Goal: Information Seeking & Learning: Learn about a topic

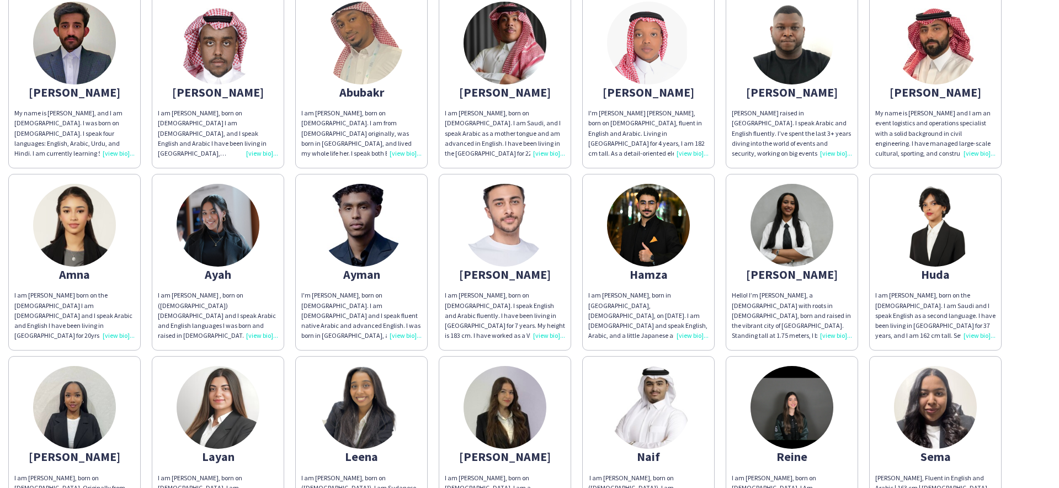
scroll to position [14, 0]
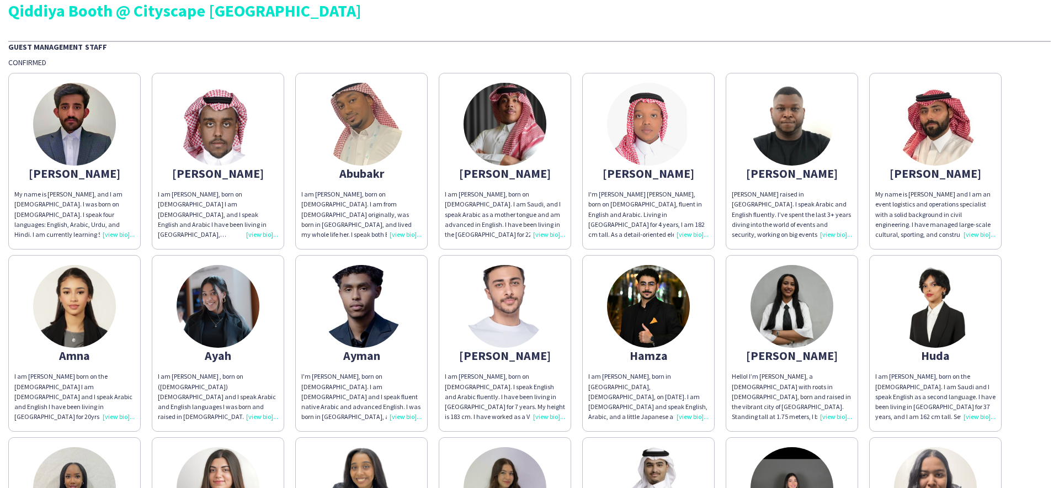
click at [792, 301] on img at bounding box center [792, 306] width 83 height 83
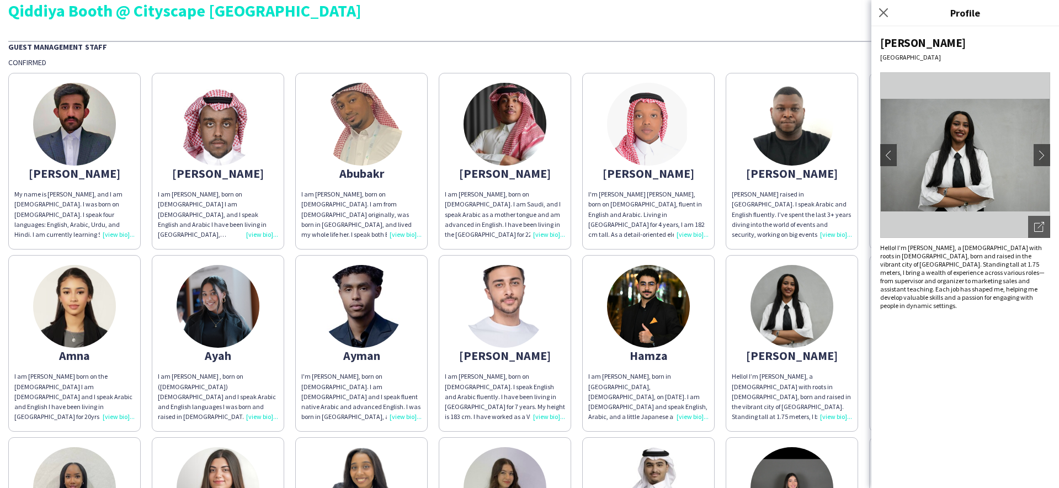
click at [919, 248] on div "Hello! I’m [PERSON_NAME], a [DEMOGRAPHIC_DATA] with roots in [DEMOGRAPHIC_DATA]…" at bounding box center [966, 276] width 170 height 66
copy div "[PERSON_NAME]"
click at [659, 125] on img at bounding box center [648, 124] width 83 height 83
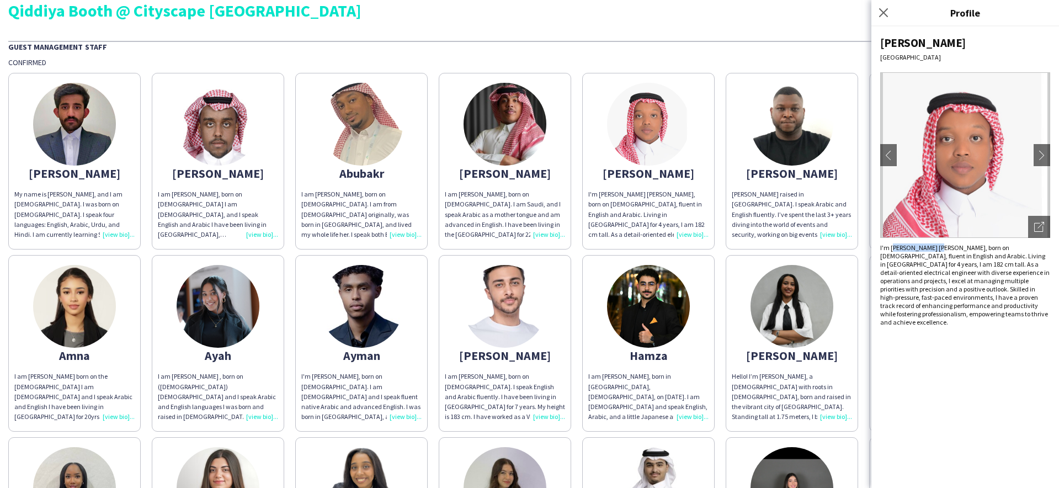
drag, startPoint x: 893, startPoint y: 247, endPoint x: 945, endPoint y: 246, distance: 52.5
click at [945, 246] on div "I'm [PERSON_NAME] [PERSON_NAME], born on [DEMOGRAPHIC_DATA], fluent in English …" at bounding box center [966, 284] width 170 height 83
drag, startPoint x: 889, startPoint y: 247, endPoint x: 944, endPoint y: 247, distance: 54.7
click at [944, 247] on div "I'm [PERSON_NAME] [PERSON_NAME], born on [DEMOGRAPHIC_DATA], fluent in English …" at bounding box center [966, 284] width 170 height 83
click at [932, 247] on div "I'm [PERSON_NAME] [PERSON_NAME], born on [DEMOGRAPHIC_DATA], fluent in English …" at bounding box center [966, 284] width 170 height 83
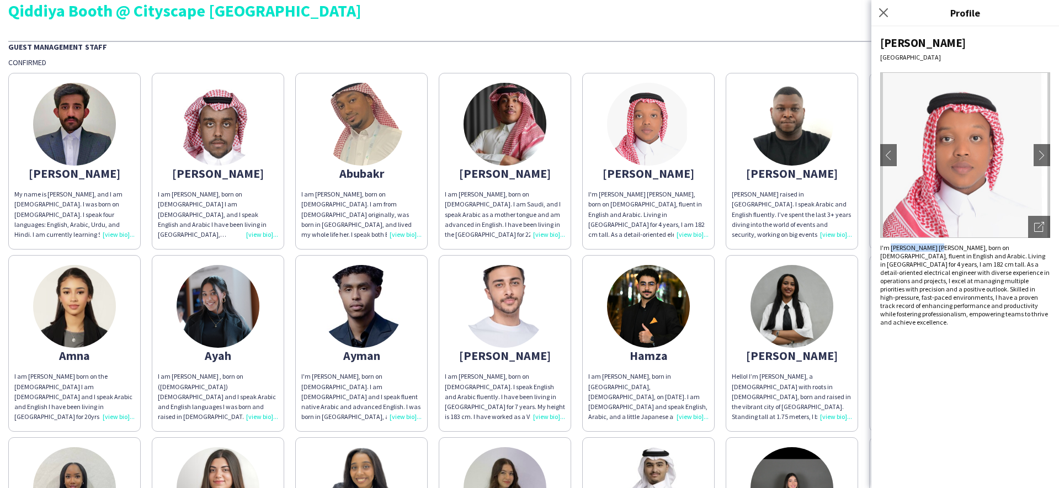
drag, startPoint x: 892, startPoint y: 248, endPoint x: 945, endPoint y: 247, distance: 53.0
click at [945, 247] on div "I'm [PERSON_NAME] [PERSON_NAME], born on [DEMOGRAPHIC_DATA], fluent in English …" at bounding box center [966, 284] width 170 height 83
copy div "[PERSON_NAME] [PERSON_NAME]"
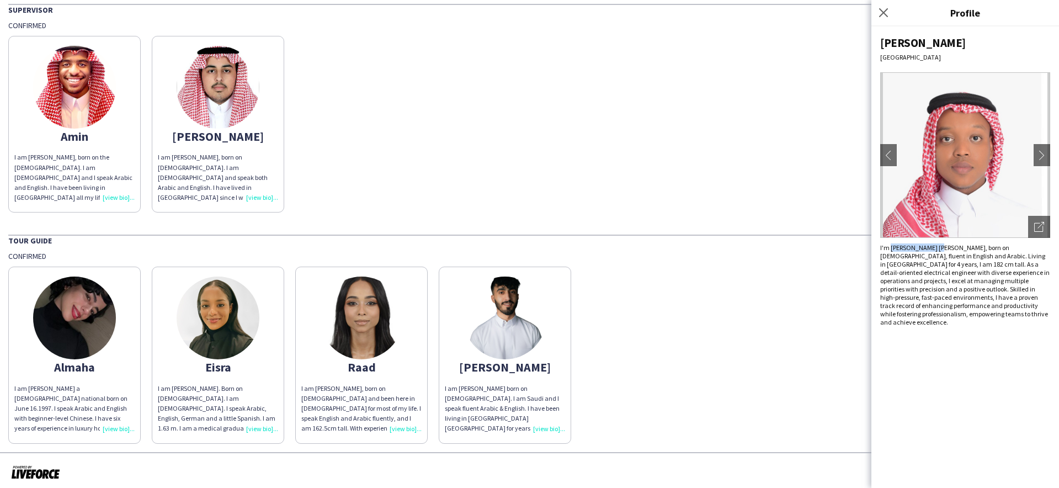
click at [230, 304] on img at bounding box center [218, 318] width 83 height 83
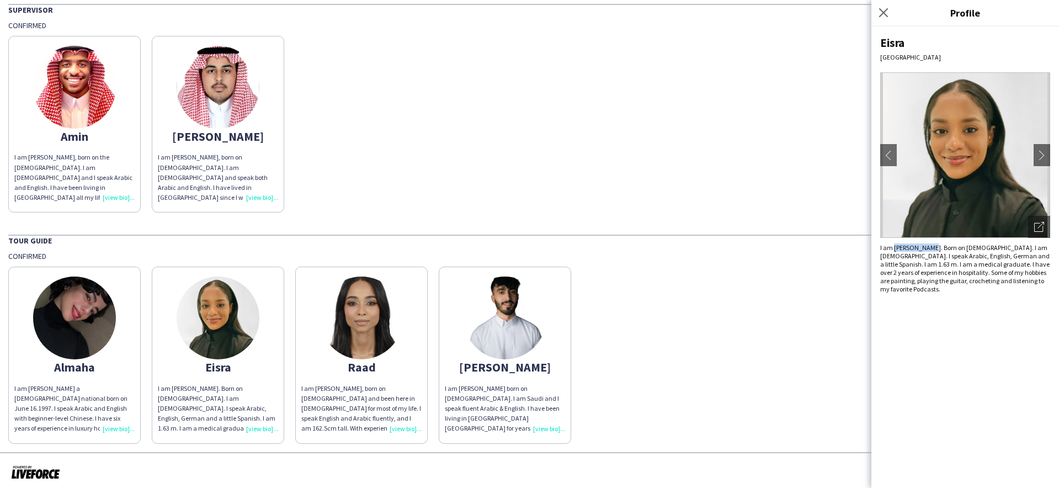
drag, startPoint x: 894, startPoint y: 246, endPoint x: 925, endPoint y: 244, distance: 31.5
click at [925, 244] on div "I am [PERSON_NAME]. Born on [DEMOGRAPHIC_DATA]. I am [DEMOGRAPHIC_DATA]. I spea…" at bounding box center [966, 268] width 170 height 50
copy div "[PERSON_NAME]"
click at [78, 313] on img at bounding box center [74, 318] width 83 height 83
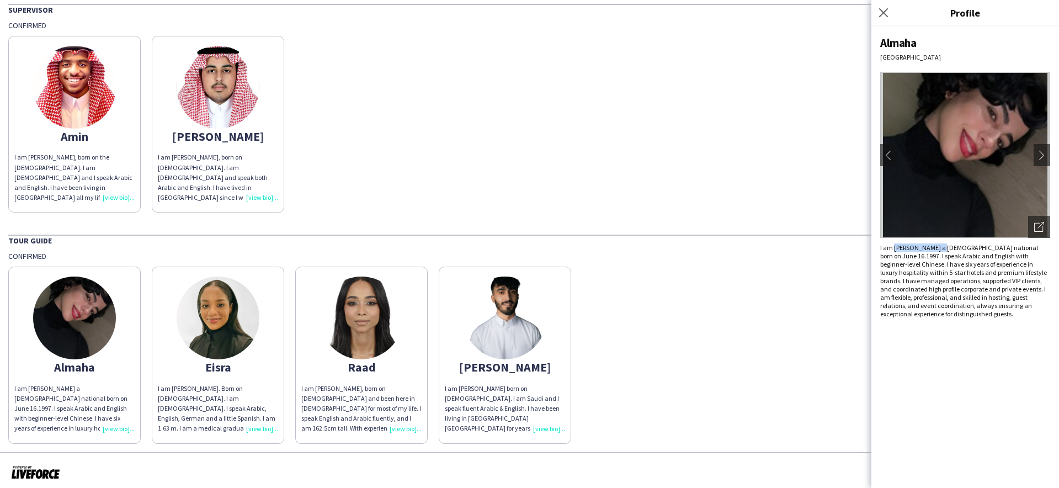
drag, startPoint x: 894, startPoint y: 247, endPoint x: 945, endPoint y: 246, distance: 51.4
click at [945, 246] on div "I am [PERSON_NAME] a [DEMOGRAPHIC_DATA] national born on June 16.1997. I speak …" at bounding box center [966, 280] width 170 height 75
copy div "Almaha Almghbeel"
click at [502, 328] on img at bounding box center [505, 318] width 83 height 83
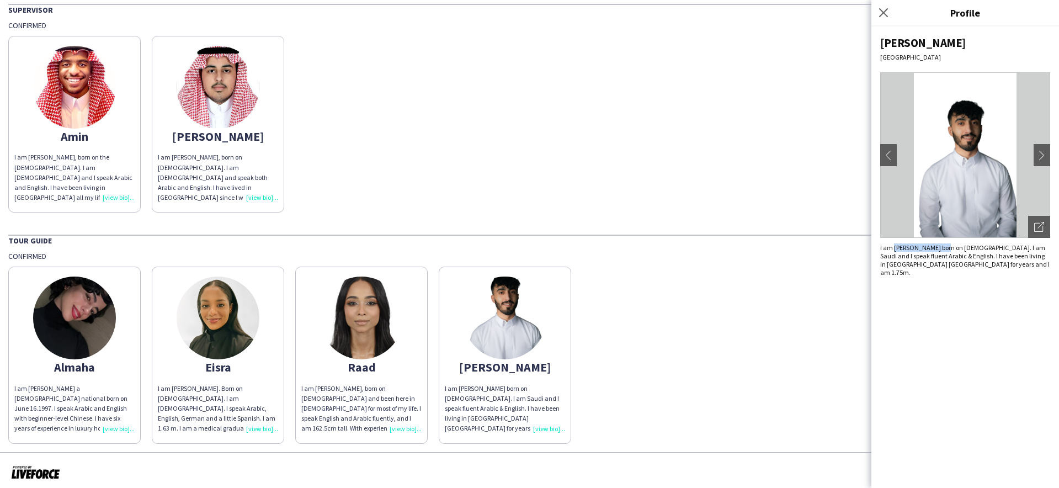
drag, startPoint x: 894, startPoint y: 248, endPoint x: 946, endPoint y: 246, distance: 51.9
click at [946, 246] on div "I am [PERSON_NAME] born on [DEMOGRAPHIC_DATA]. I am Saudi and I speak fluent Ar…" at bounding box center [966, 259] width 170 height 33
copy div "Salman Albuqayshi"
click at [198, 310] on img at bounding box center [218, 318] width 83 height 83
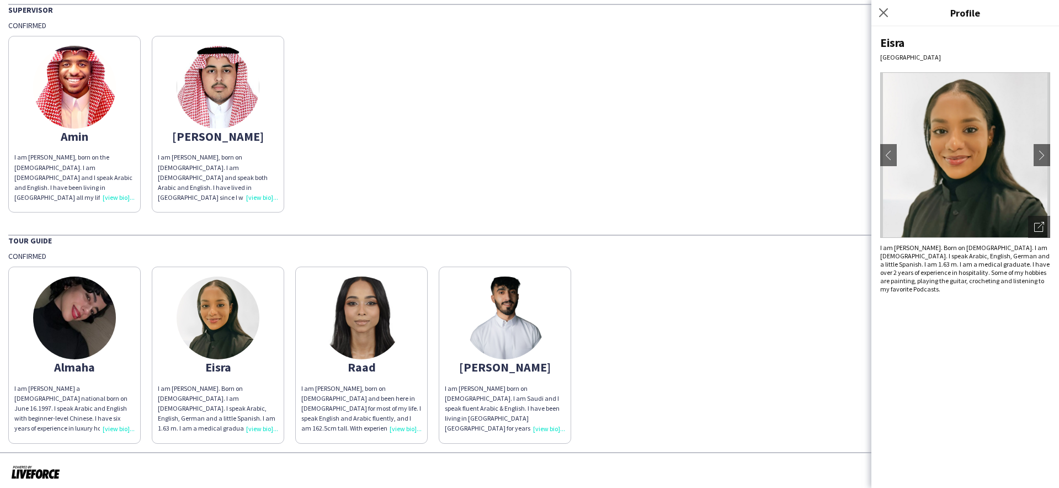
click at [321, 312] on img at bounding box center [361, 318] width 83 height 83
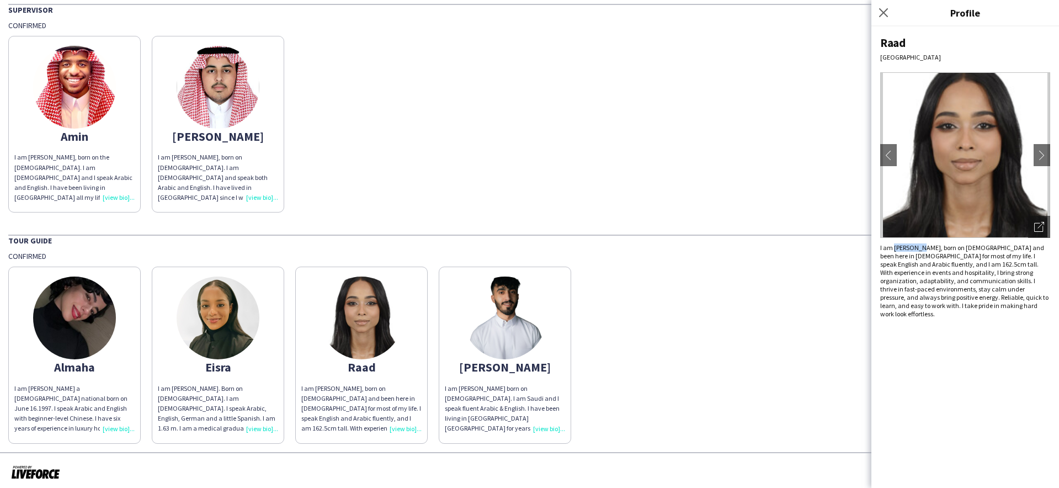
drag, startPoint x: 895, startPoint y: 247, endPoint x: 922, endPoint y: 239, distance: 28.3
click at [922, 246] on div "I am [PERSON_NAME], born on [DEMOGRAPHIC_DATA] and been here in [DEMOGRAPHIC_DA…" at bounding box center [966, 280] width 170 height 75
copy div "Raad Sami"
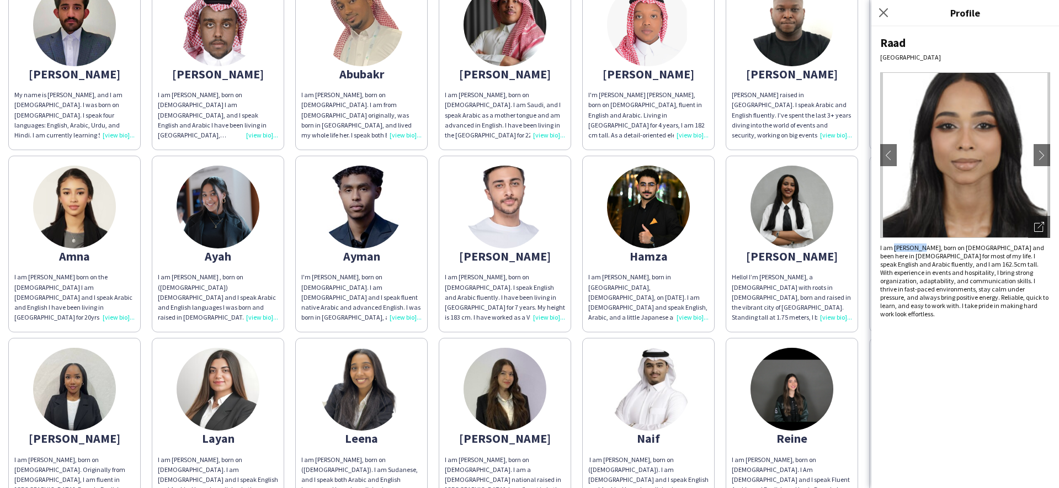
scroll to position [298, 0]
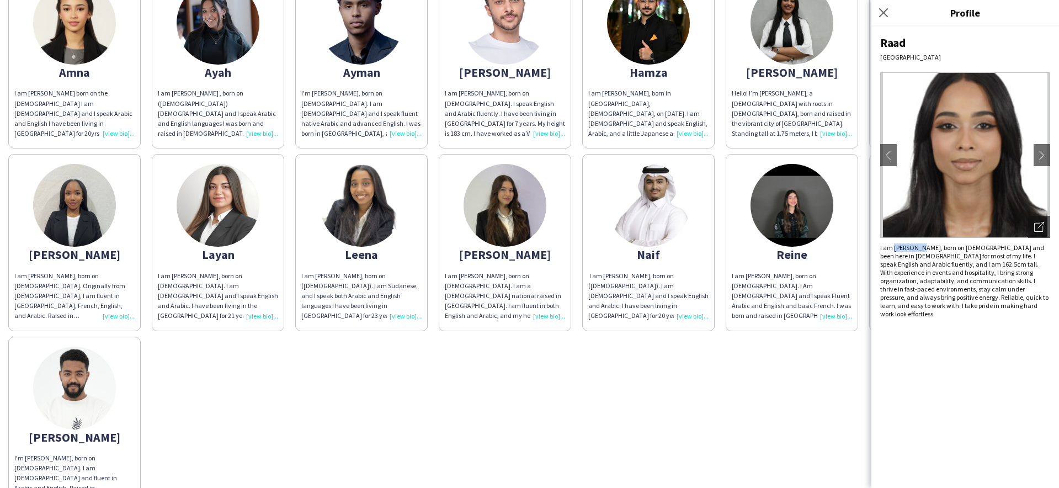
click at [490, 192] on img at bounding box center [505, 205] width 83 height 83
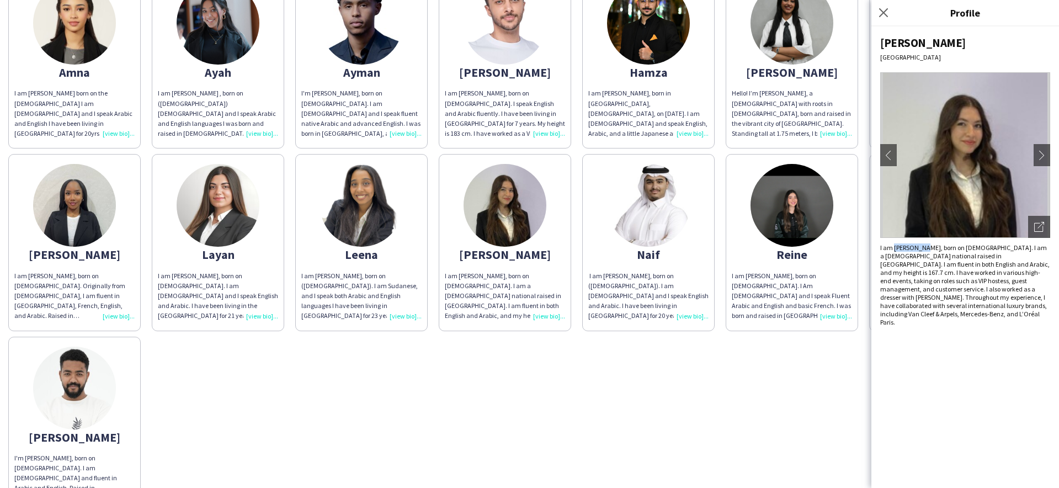
drag, startPoint x: 896, startPoint y: 247, endPoint x: 923, endPoint y: 245, distance: 27.1
click at [923, 245] on div "I am [PERSON_NAME], born on [DEMOGRAPHIC_DATA]. I am a [DEMOGRAPHIC_DATA] natio…" at bounding box center [966, 284] width 170 height 83
copy div "Mirna Amir"
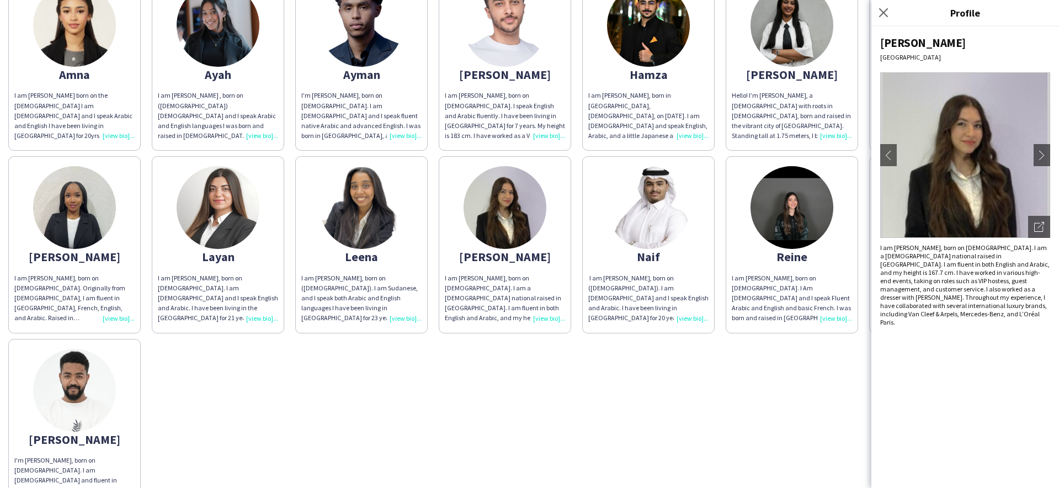
click at [177, 278] on div "I am [PERSON_NAME], born on [DEMOGRAPHIC_DATA]. I am [DEMOGRAPHIC_DATA] and I s…" at bounding box center [218, 298] width 120 height 50
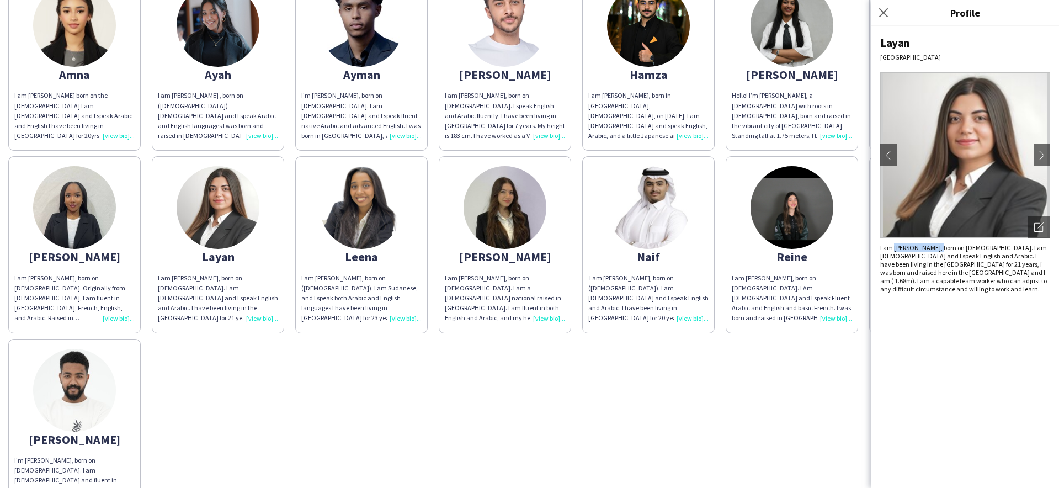
drag, startPoint x: 939, startPoint y: 247, endPoint x: 894, endPoint y: 250, distance: 45.4
click at [894, 250] on div "I am [PERSON_NAME], born on [DEMOGRAPHIC_DATA]. I am [DEMOGRAPHIC_DATA] and I s…" at bounding box center [966, 268] width 170 height 50
copy div "Layan Hassaniah"
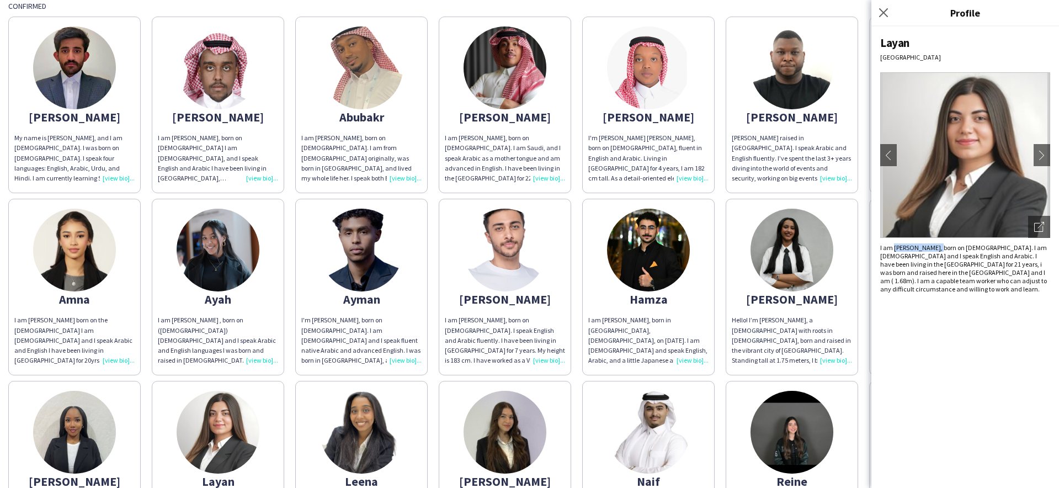
scroll to position [71, 0]
click at [493, 321] on div "I am [PERSON_NAME], born on [DEMOGRAPHIC_DATA]. I speak English and Arabic flue…" at bounding box center [505, 340] width 120 height 50
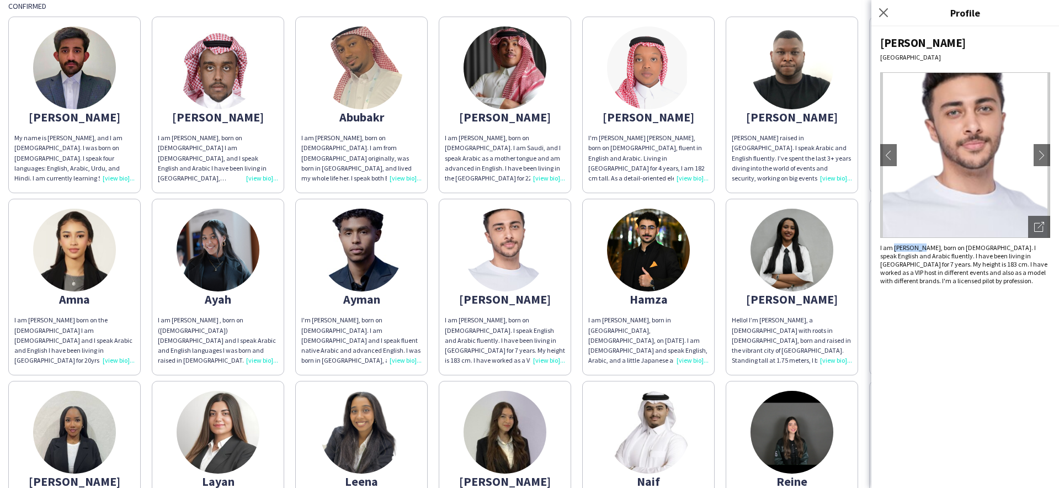
drag, startPoint x: 920, startPoint y: 248, endPoint x: 894, endPoint y: 250, distance: 26.0
click at [894, 250] on div "I am [PERSON_NAME], born on [DEMOGRAPHIC_DATA]. I speak English and Arabic flue…" at bounding box center [966, 263] width 170 height 41
copy div "Eyad Diab"
click at [357, 246] on img at bounding box center [361, 250] width 83 height 83
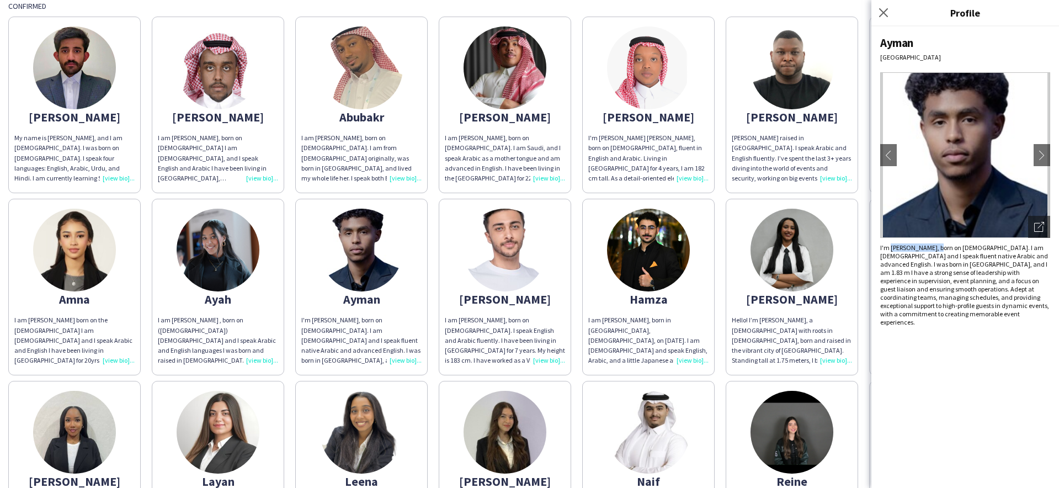
drag, startPoint x: 939, startPoint y: 247, endPoint x: 890, endPoint y: 249, distance: 48.6
click at [890, 249] on div "I'm [PERSON_NAME], born on [DEMOGRAPHIC_DATA]. I am [DEMOGRAPHIC_DATA] and I sp…" at bounding box center [966, 284] width 170 height 83
copy div "Ayman O. Babiker"
click at [60, 259] on img at bounding box center [74, 250] width 83 height 83
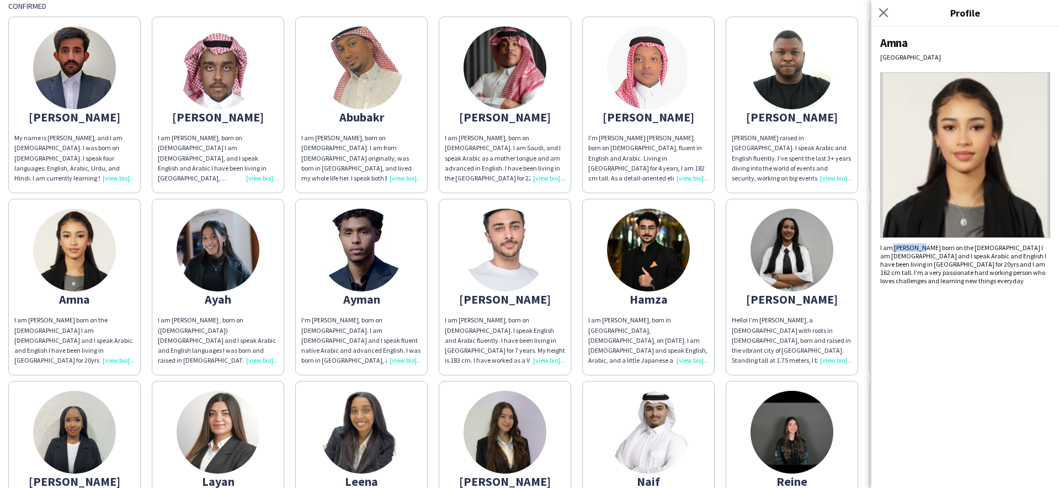
drag, startPoint x: 926, startPoint y: 248, endPoint x: 893, endPoint y: 247, distance: 33.7
click at [893, 247] on div "I am [PERSON_NAME] born on the [DEMOGRAPHIC_DATA] I am [DEMOGRAPHIC_DATA] and I…" at bounding box center [966, 263] width 170 height 41
drag, startPoint x: 926, startPoint y: 248, endPoint x: 894, endPoint y: 248, distance: 32.0
click at [894, 248] on div "I am [PERSON_NAME] born on the [DEMOGRAPHIC_DATA] I am [DEMOGRAPHIC_DATA] and I…" at bounding box center [966, 263] width 170 height 41
click at [621, 268] on img at bounding box center [648, 250] width 83 height 83
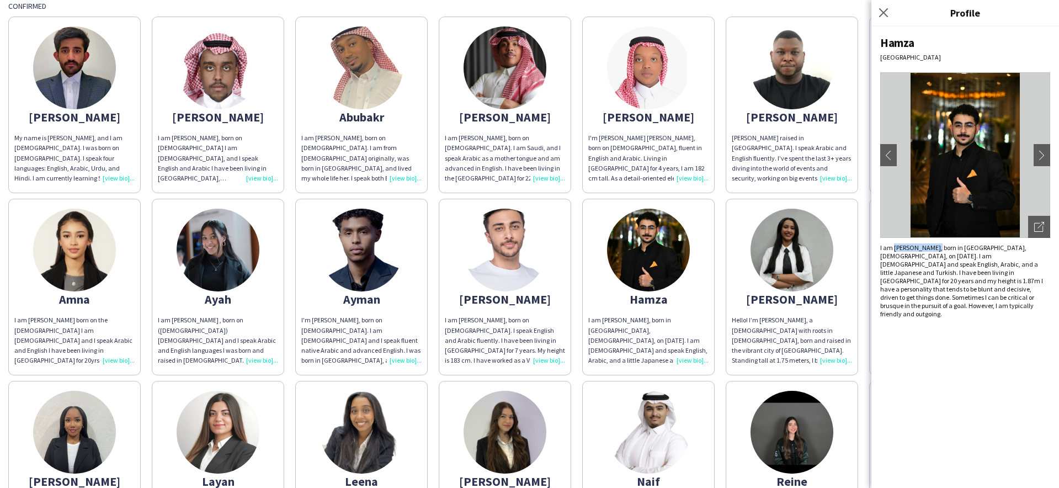
drag, startPoint x: 938, startPoint y: 247, endPoint x: 894, endPoint y: 248, distance: 44.7
click at [894, 248] on div "I am [PERSON_NAME], born in [GEOGRAPHIC_DATA], [DEMOGRAPHIC_DATA], on [DATE]. I…" at bounding box center [966, 280] width 170 height 75
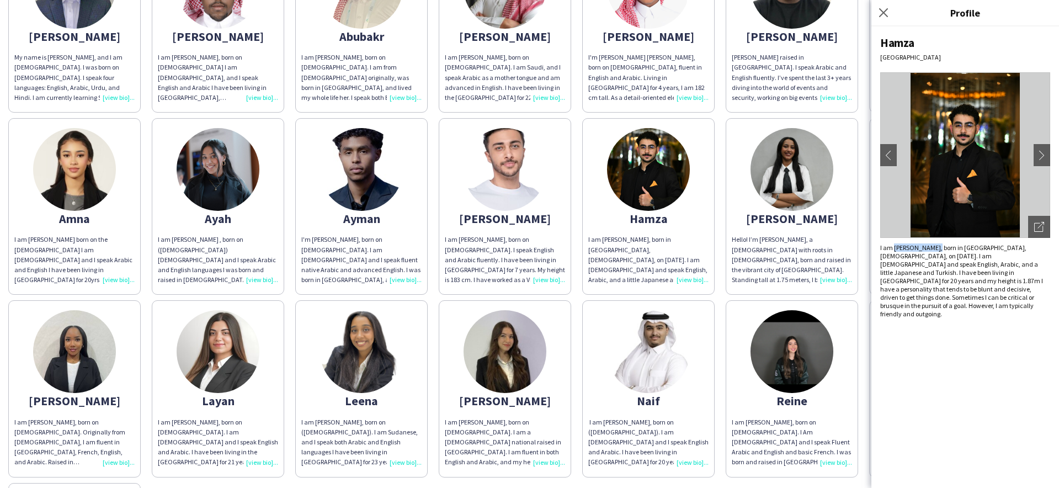
scroll to position [327, 0]
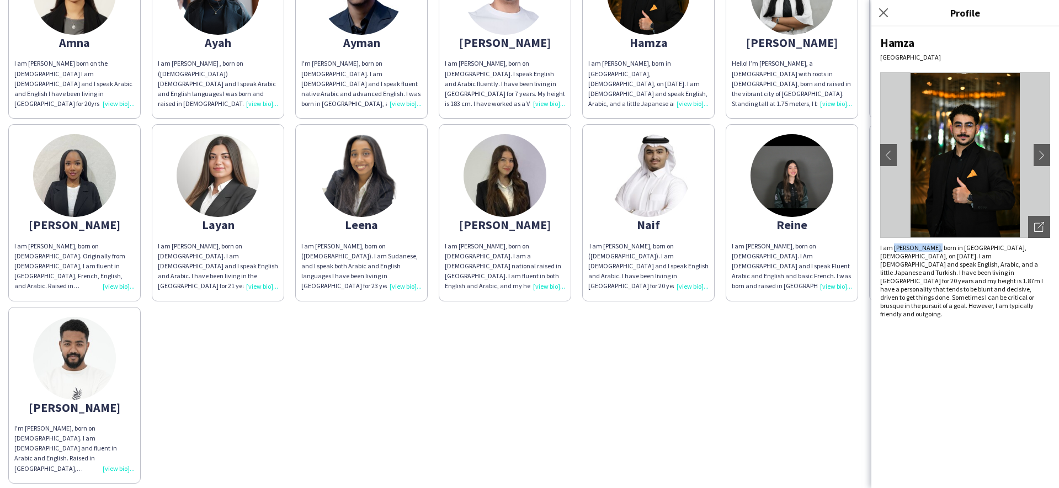
click at [650, 178] on img at bounding box center [648, 175] width 83 height 83
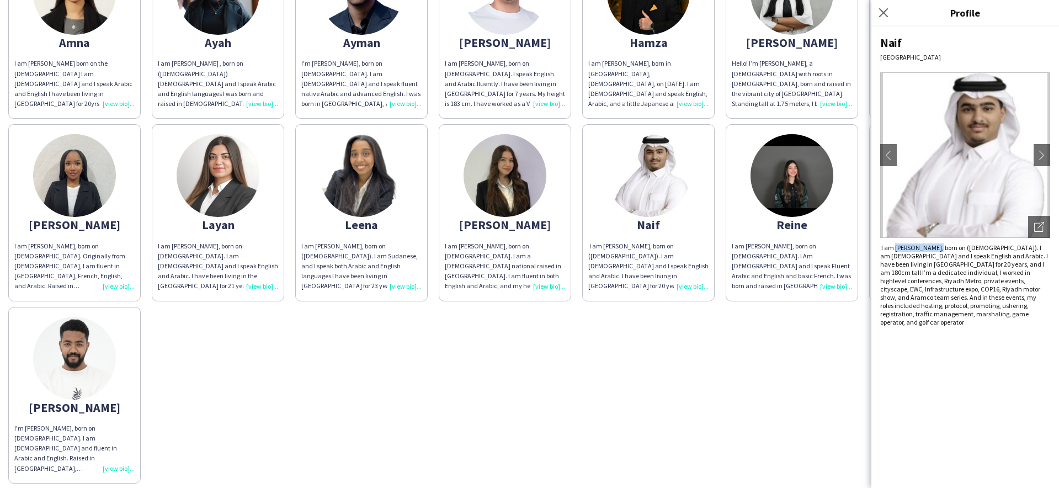
drag, startPoint x: 931, startPoint y: 248, endPoint x: 896, endPoint y: 247, distance: 35.3
click at [896, 247] on div "‏ I am [PERSON_NAME], born on ([DEMOGRAPHIC_DATA]). I am [DEMOGRAPHIC_DATA] and…" at bounding box center [966, 284] width 170 height 83
click at [364, 159] on img at bounding box center [361, 175] width 83 height 83
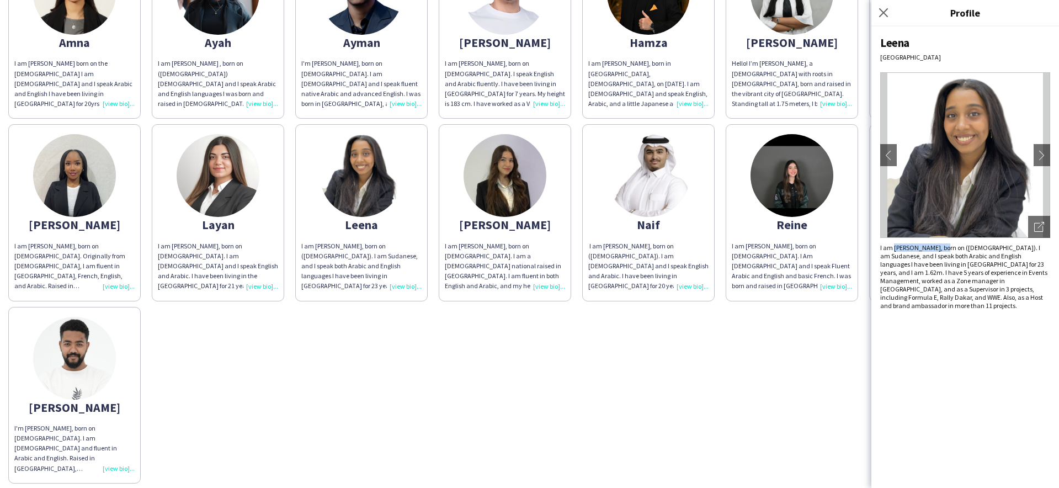
drag, startPoint x: 940, startPoint y: 248, endPoint x: 894, endPoint y: 249, distance: 45.8
click at [894, 249] on div "I am [PERSON_NAME], born on ([DEMOGRAPHIC_DATA]). I am Sudanese, and I speak bo…" at bounding box center [966, 276] width 170 height 66
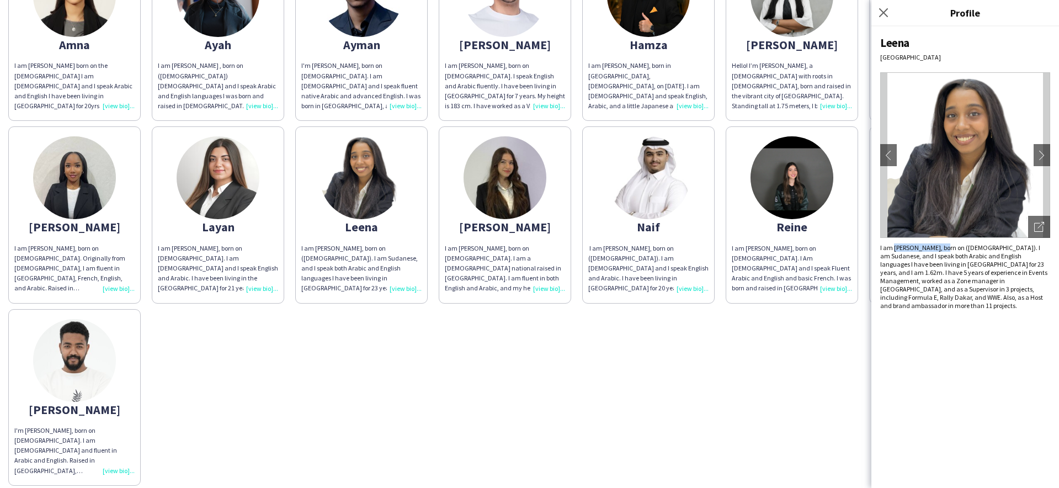
scroll to position [318, 0]
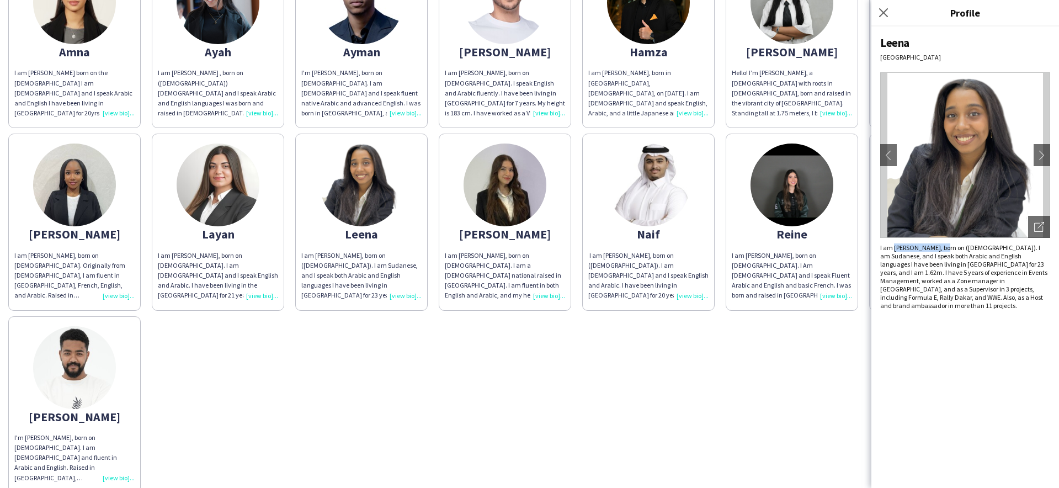
click at [77, 190] on img at bounding box center [74, 185] width 83 height 83
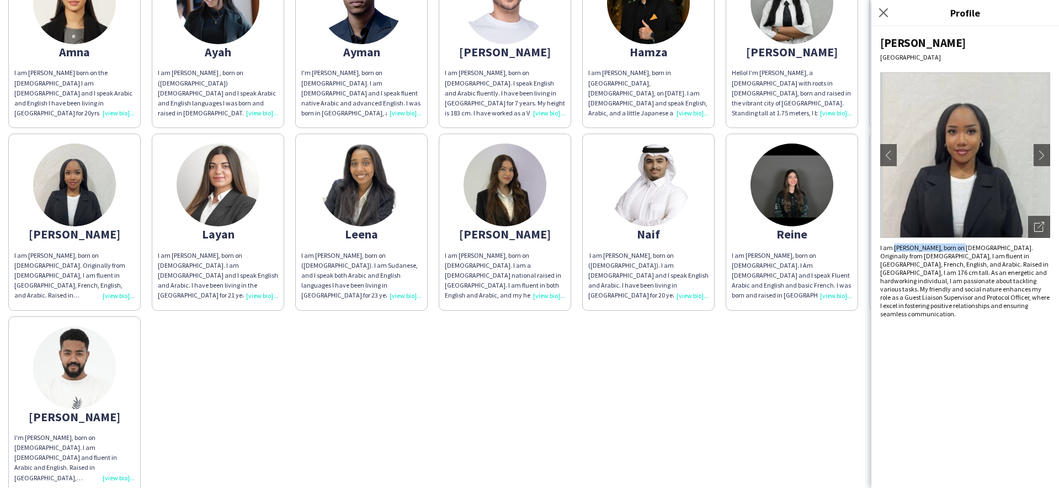
drag, startPoint x: 970, startPoint y: 247, endPoint x: 894, endPoint y: 247, distance: 76.2
click at [894, 247] on div "I am [PERSON_NAME], born on [DEMOGRAPHIC_DATA]. Originally from [DEMOGRAPHIC_DA…" at bounding box center [966, 280] width 170 height 75
click at [77, 373] on img at bounding box center [74, 367] width 83 height 83
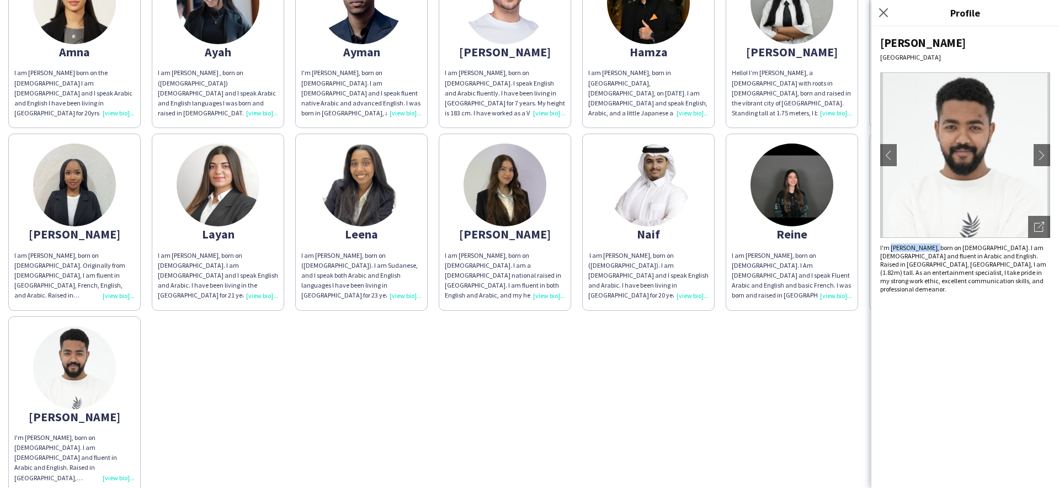
drag, startPoint x: 941, startPoint y: 249, endPoint x: 892, endPoint y: 248, distance: 49.7
click at [892, 248] on div "I'm [PERSON_NAME], born on [DEMOGRAPHIC_DATA]. I am [DEMOGRAPHIC_DATA] and flue…" at bounding box center [966, 268] width 170 height 50
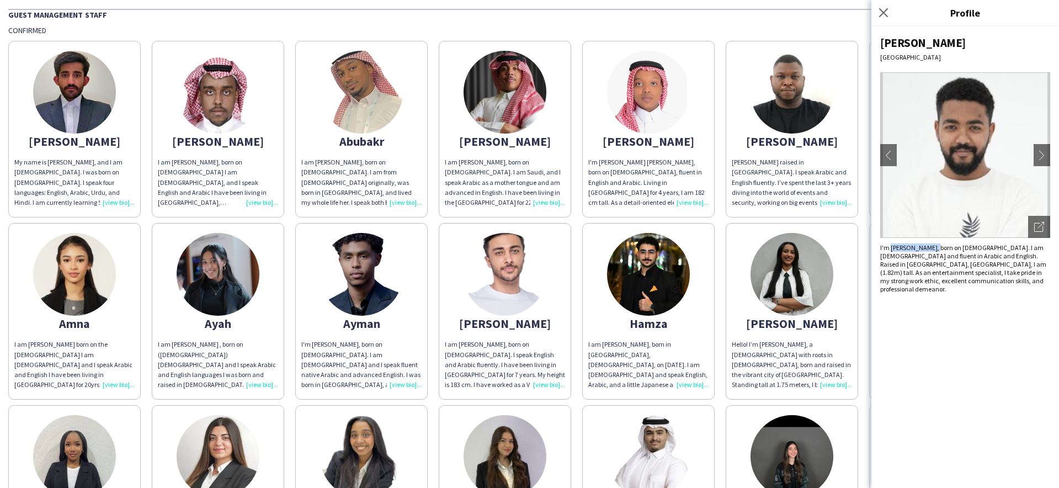
scroll to position [49, 0]
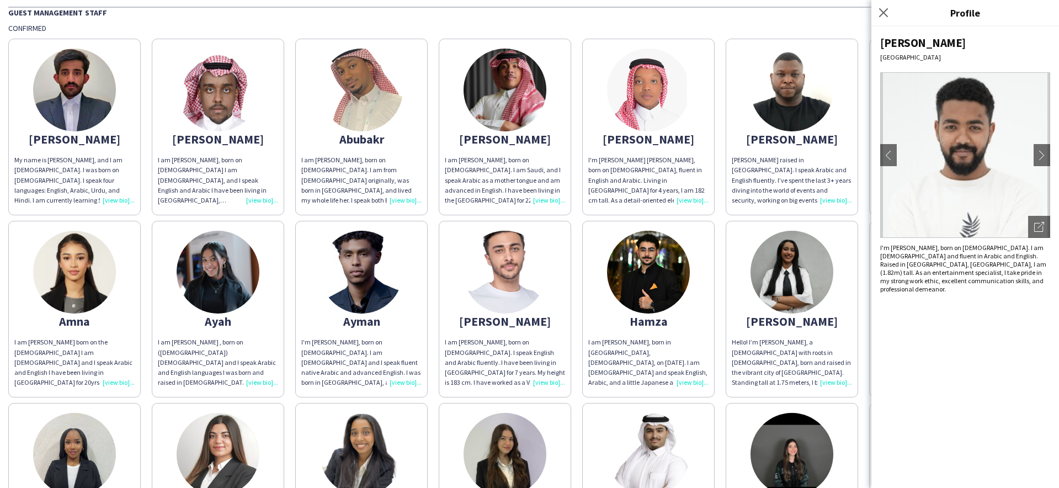
click at [576, 215] on div "Abdullah My name is Abdullah Akram, and I am 21 years old. I was born on August…" at bounding box center [529, 397] width 1043 height 729
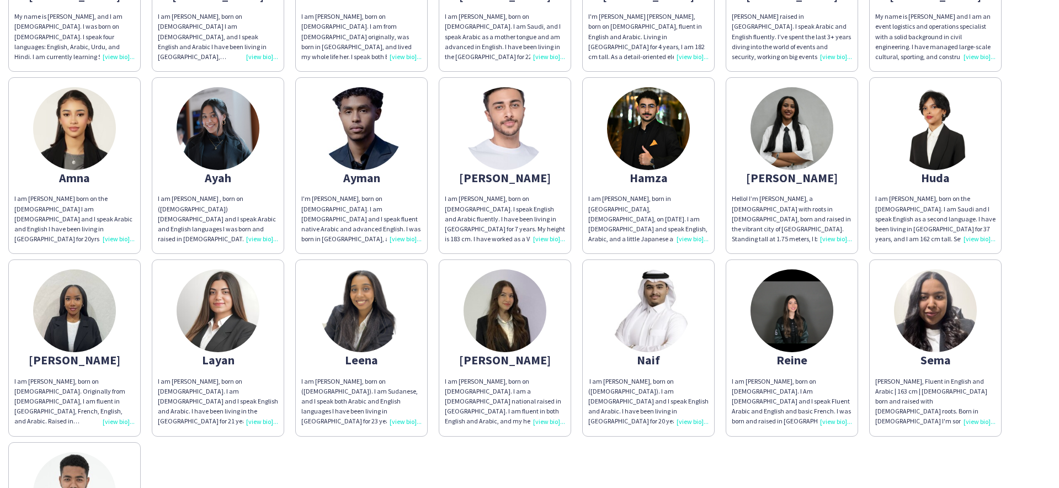
scroll to position [0, 0]
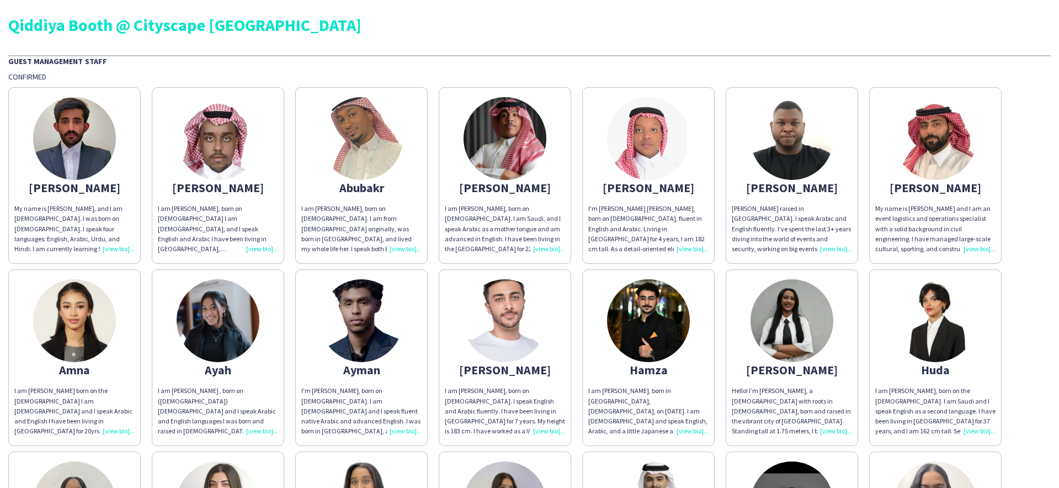
click at [72, 144] on img at bounding box center [74, 138] width 83 height 83
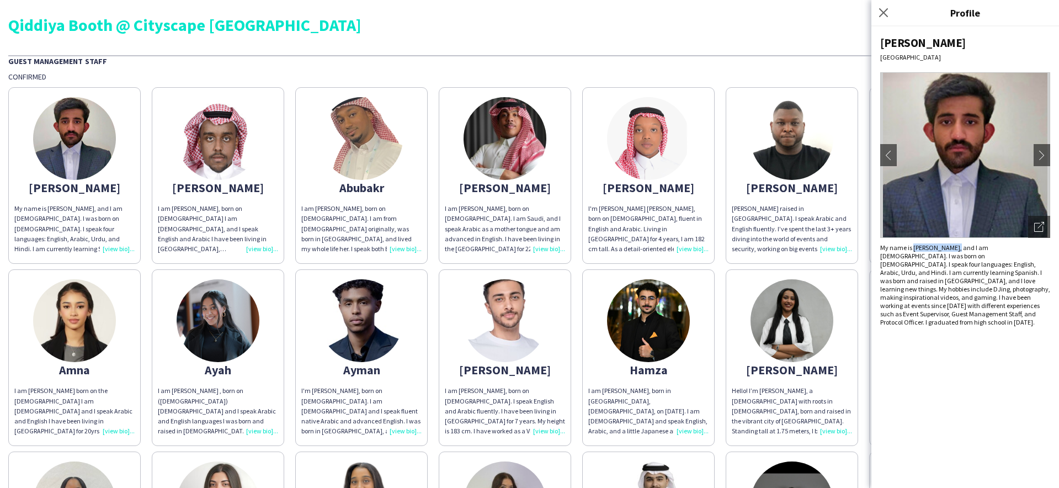
drag, startPoint x: 956, startPoint y: 247, endPoint x: 914, endPoint y: 247, distance: 42.0
click at [914, 247] on div "My name is [PERSON_NAME], and I am [DEMOGRAPHIC_DATA]. I was born on [DEMOGRAPH…" at bounding box center [966, 284] width 170 height 83
click at [349, 131] on img at bounding box center [361, 138] width 83 height 83
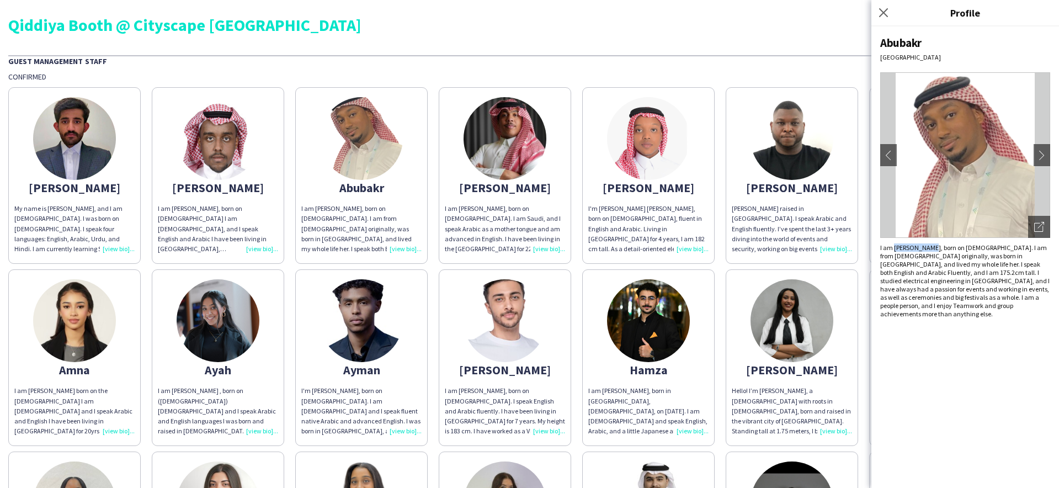
drag, startPoint x: 932, startPoint y: 247, endPoint x: 894, endPoint y: 249, distance: 38.7
click at [894, 249] on div "I am [PERSON_NAME], born on [DEMOGRAPHIC_DATA]. I am from [DEMOGRAPHIC_DATA] or…" at bounding box center [966, 280] width 170 height 75
click at [241, 312] on img at bounding box center [218, 320] width 83 height 83
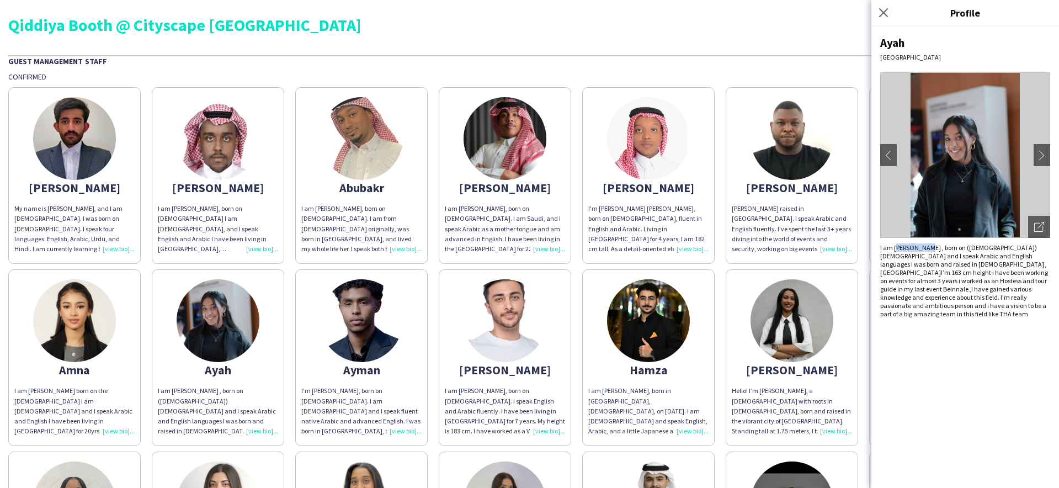
drag, startPoint x: 921, startPoint y: 247, endPoint x: 895, endPoint y: 250, distance: 26.6
click at [895, 250] on div "I am [PERSON_NAME] , born on ([DEMOGRAPHIC_DATA]) [DEMOGRAPHIC_DATA] and I spea…" at bounding box center [966, 280] width 170 height 75
click at [887, 12] on icon "Close pop-in" at bounding box center [883, 12] width 10 height 10
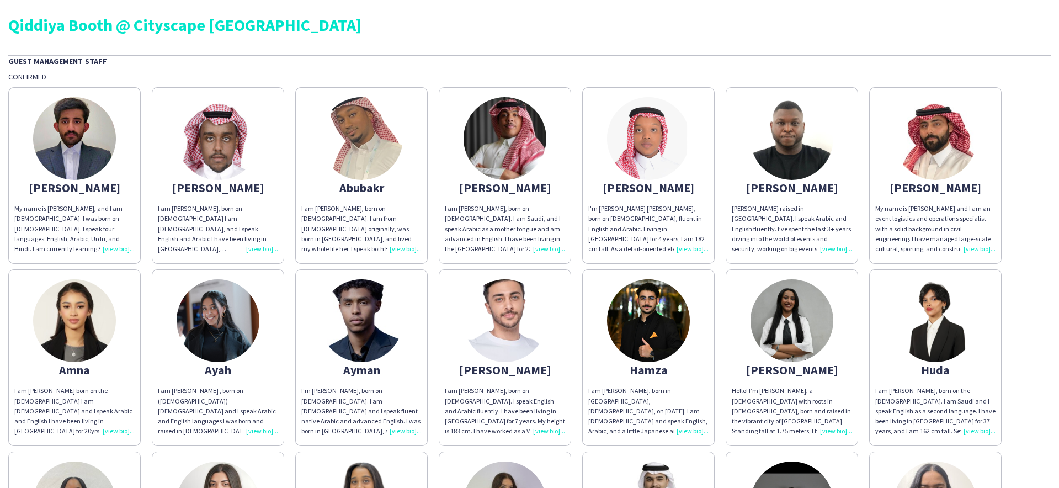
click at [935, 146] on img at bounding box center [935, 138] width 83 height 83
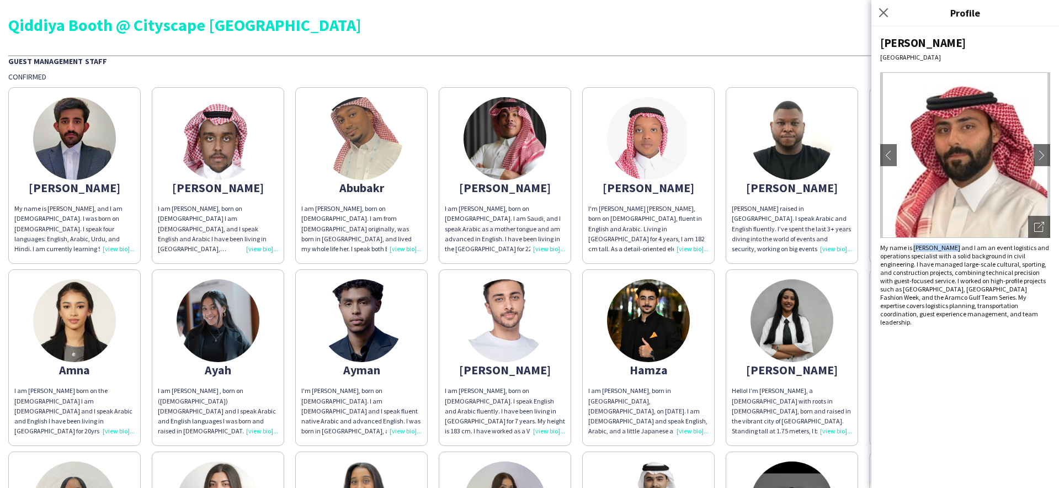
drag, startPoint x: 953, startPoint y: 247, endPoint x: 913, endPoint y: 248, distance: 40.9
click at [913, 248] on div "My name is [PERSON_NAME] and I am an event logistics and operations specialist …" at bounding box center [966, 284] width 170 height 83
click at [890, 10] on app-icon "Close pop-in" at bounding box center [884, 13] width 16 height 16
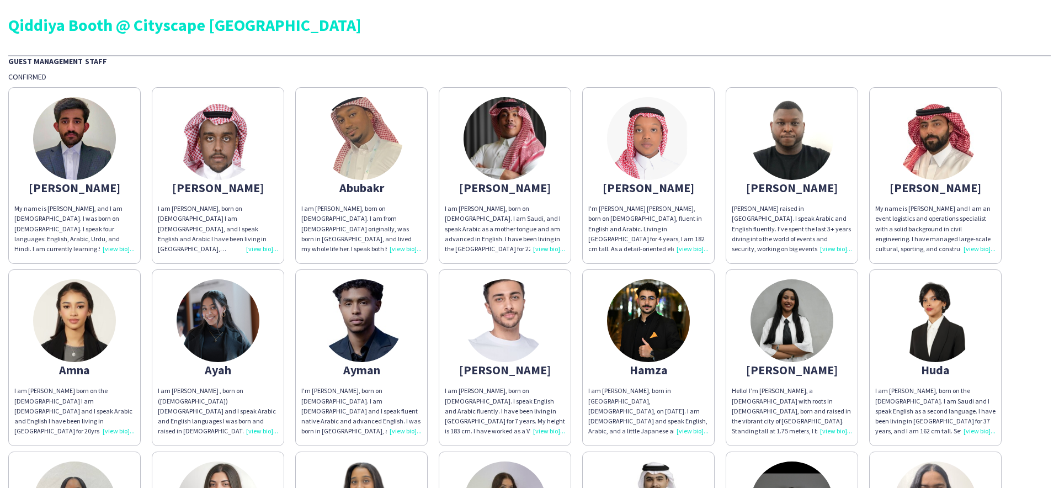
click at [934, 317] on img at bounding box center [935, 320] width 83 height 83
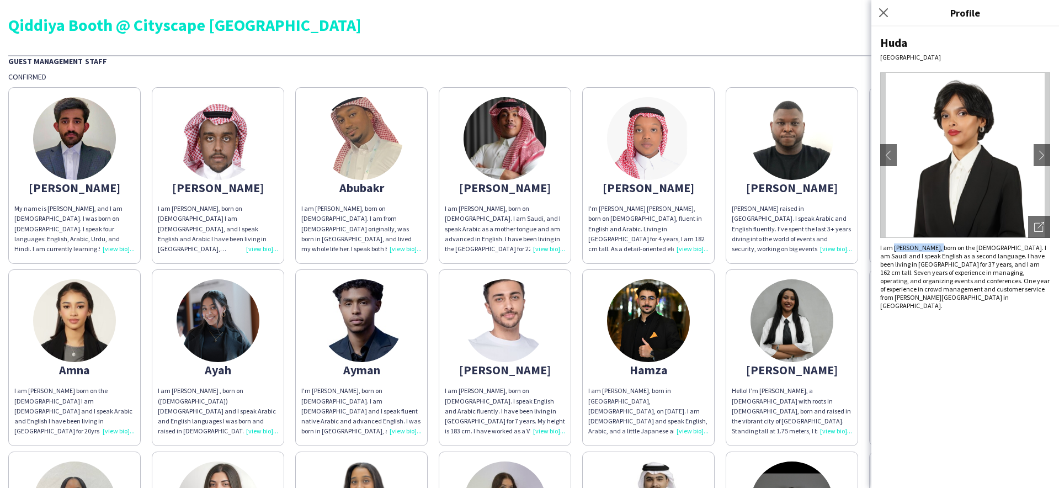
drag, startPoint x: 925, startPoint y: 250, endPoint x: 894, endPoint y: 248, distance: 31.5
click at [894, 248] on div "I am [PERSON_NAME], born on the [DEMOGRAPHIC_DATA]. I am Saudi and I speak Engl…" at bounding box center [966, 276] width 170 height 66
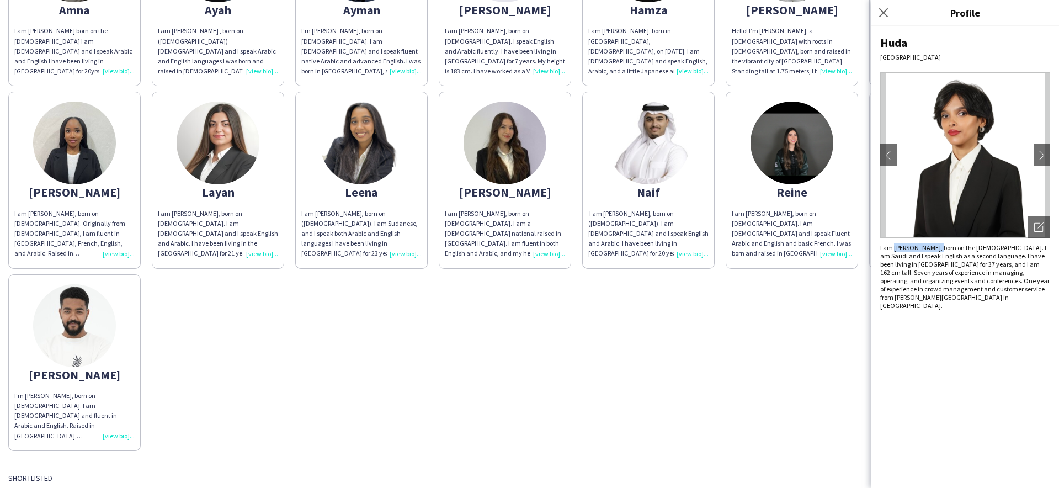
scroll to position [59, 0]
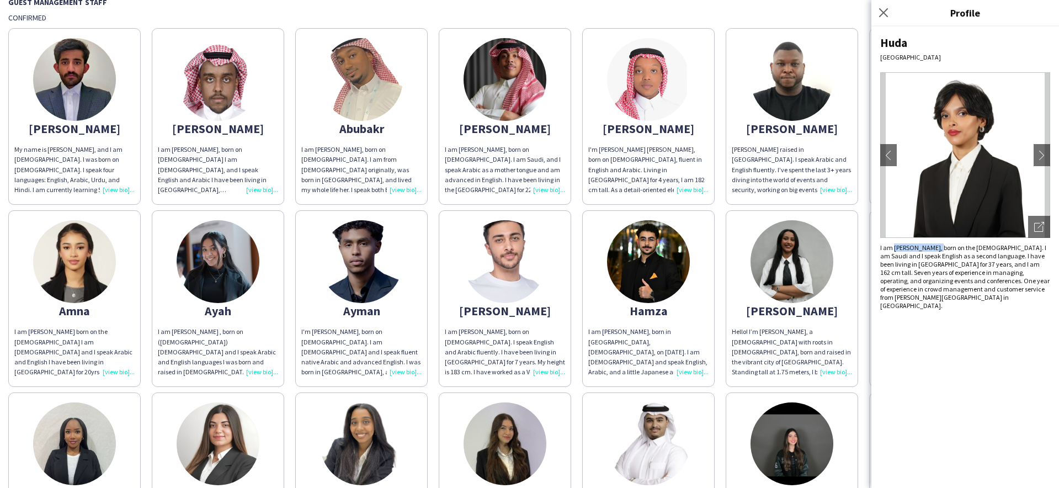
click at [792, 263] on img at bounding box center [792, 261] width 83 height 83
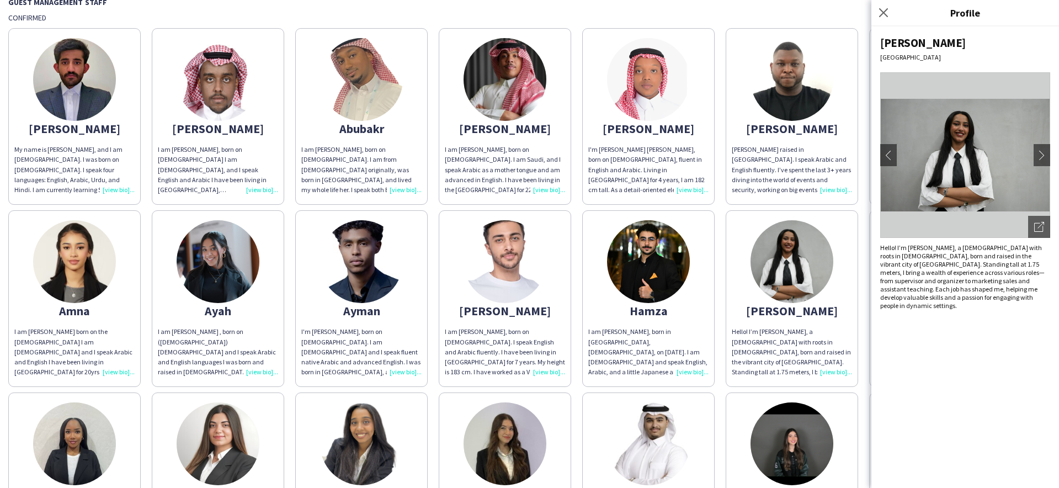
click at [915, 248] on div "Hello! I’m [PERSON_NAME], a [DEMOGRAPHIC_DATA] with roots in [DEMOGRAPHIC_DATA]…" at bounding box center [966, 276] width 170 height 66
click at [1035, 157] on button "chevron-right" at bounding box center [1042, 155] width 22 height 22
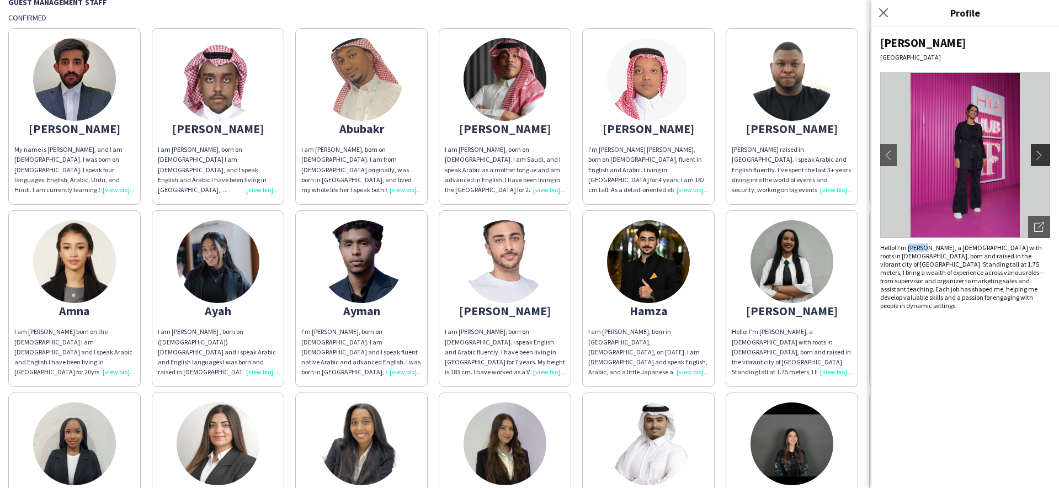
click at [1037, 156] on app-icon "chevron-right" at bounding box center [1042, 155] width 15 height 10
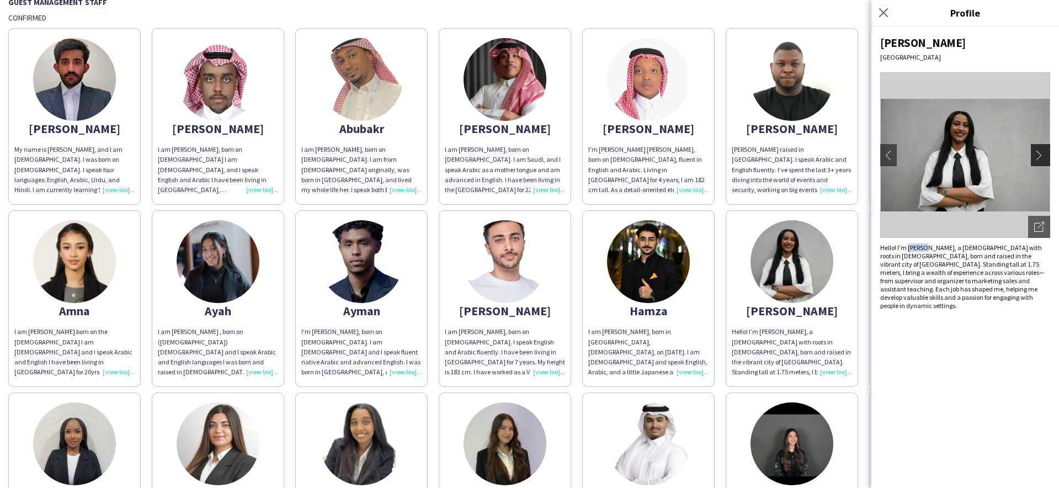
click at [1037, 156] on app-icon "chevron-right" at bounding box center [1042, 155] width 15 height 10
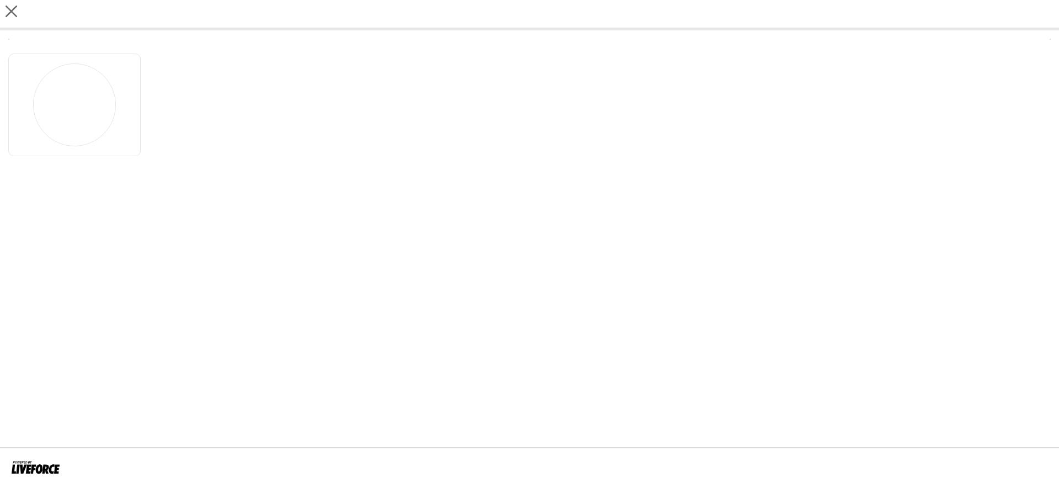
click at [491, 198] on app-share-pages "close" at bounding box center [529, 244] width 1059 height 488
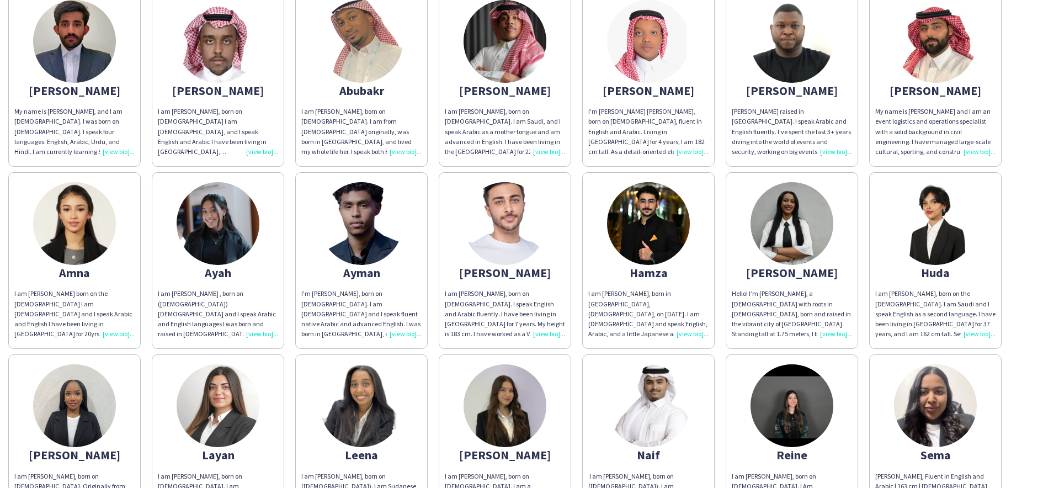
scroll to position [237, 0]
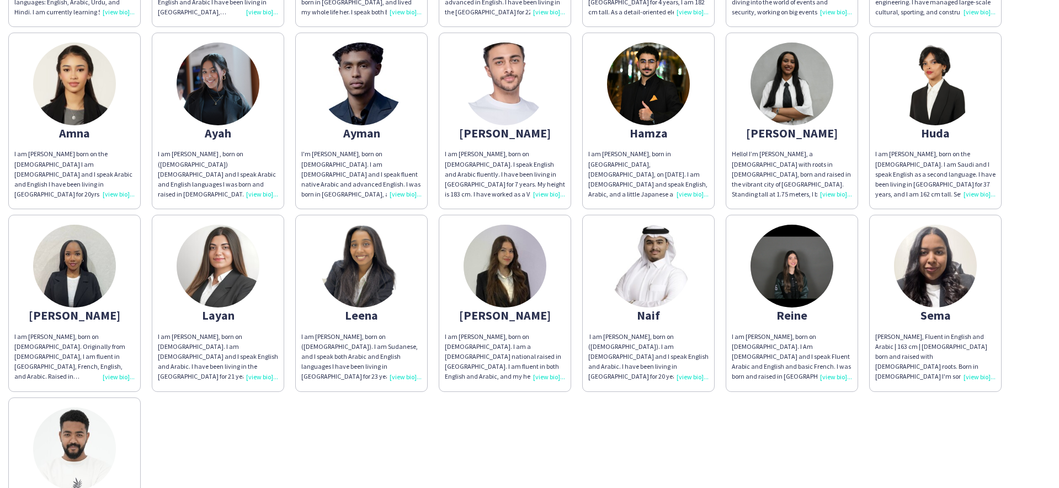
click at [801, 93] on img at bounding box center [792, 84] width 83 height 83
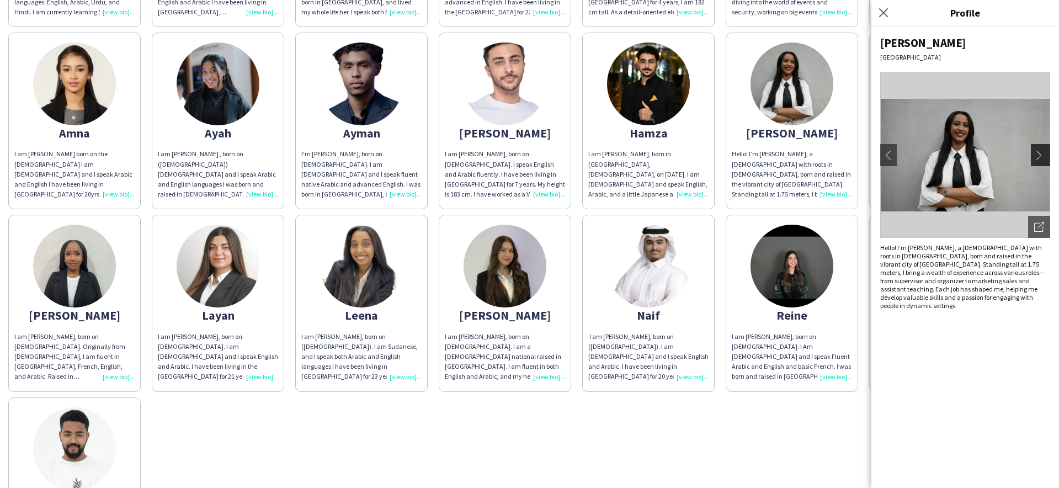
click at [1044, 151] on app-icon "chevron-right" at bounding box center [1042, 155] width 15 height 10
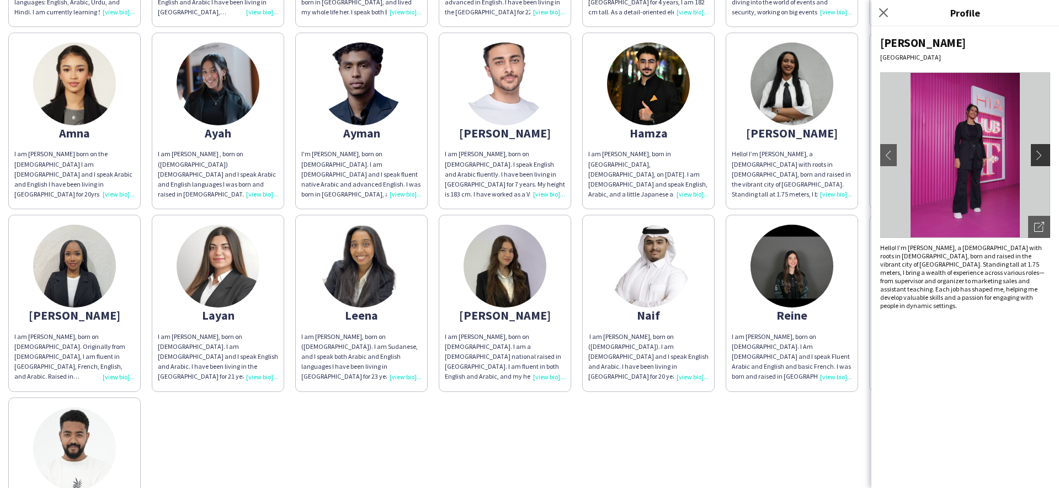
click at [1043, 155] on app-icon "chevron-right" at bounding box center [1042, 155] width 15 height 10
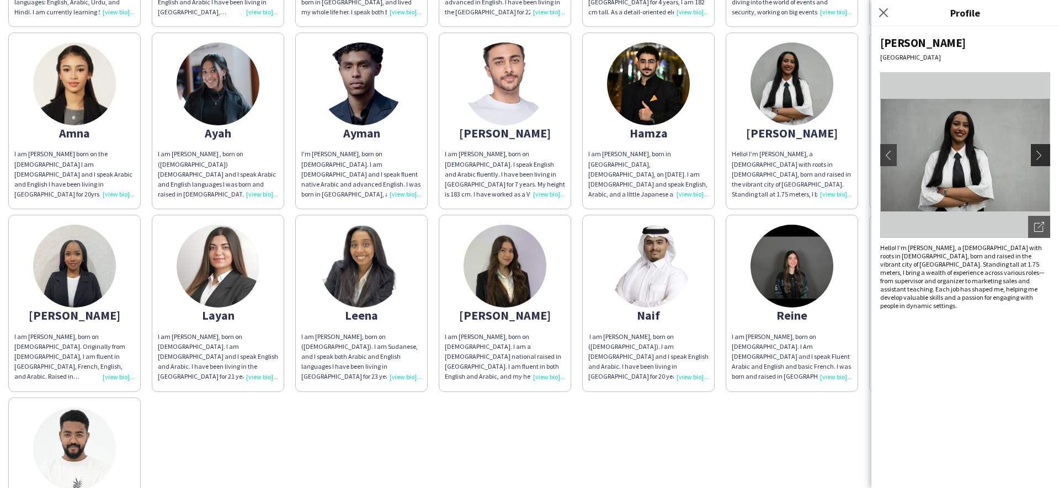
click at [1043, 155] on app-icon "chevron-right" at bounding box center [1042, 155] width 15 height 10
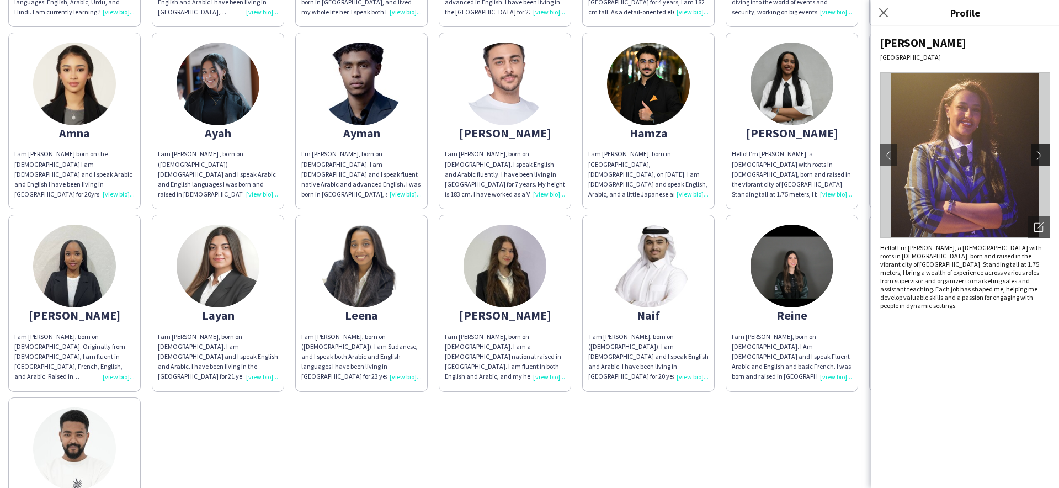
click at [1043, 155] on app-icon "chevron-right" at bounding box center [1042, 155] width 15 height 10
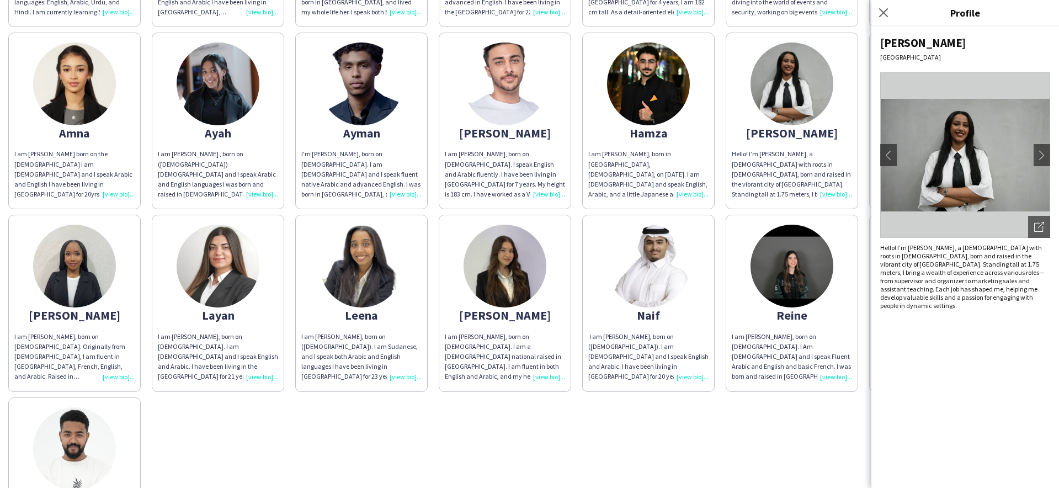
click at [941, 280] on div "Hello! I’m [PERSON_NAME], a [DEMOGRAPHIC_DATA] with roots in [DEMOGRAPHIC_DATA]…" at bounding box center [966, 276] width 170 height 66
click at [952, 285] on div "Hello! I’m [PERSON_NAME], a [DEMOGRAPHIC_DATA] with roots in [DEMOGRAPHIC_DATA]…" at bounding box center [966, 276] width 170 height 66
click at [941, 311] on div "[PERSON_NAME][GEOGRAPHIC_DATA] chevron-left chevron-right Open photos pop-in He…" at bounding box center [966, 257] width 188 height 462
click at [937, 271] on div "Hello! I’m [PERSON_NAME], a [DEMOGRAPHIC_DATA] with roots in [DEMOGRAPHIC_DATA]…" at bounding box center [966, 276] width 170 height 66
click at [906, 45] on div "[PERSON_NAME]" at bounding box center [966, 42] width 170 height 15
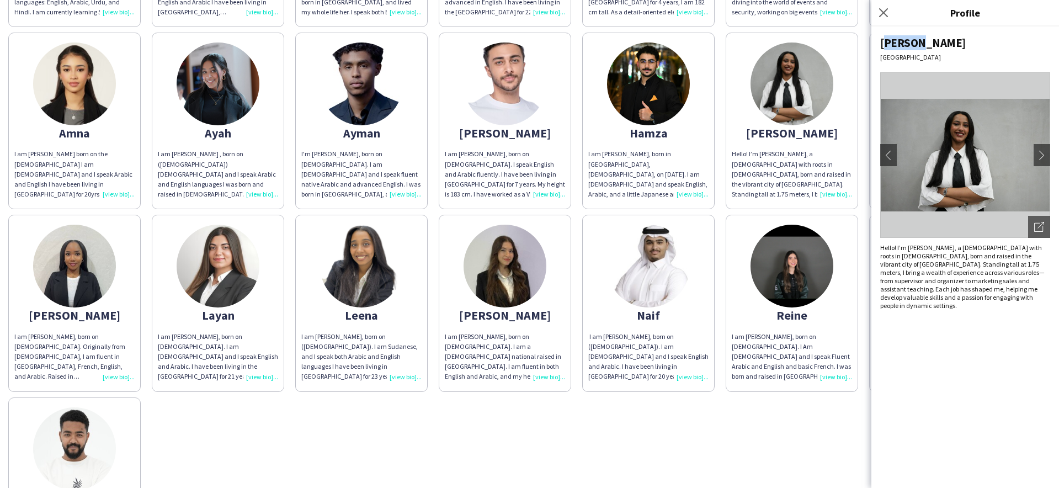
click at [906, 45] on div "[PERSON_NAME]" at bounding box center [966, 42] width 170 height 15
